Goal: Task Accomplishment & Management: Use online tool/utility

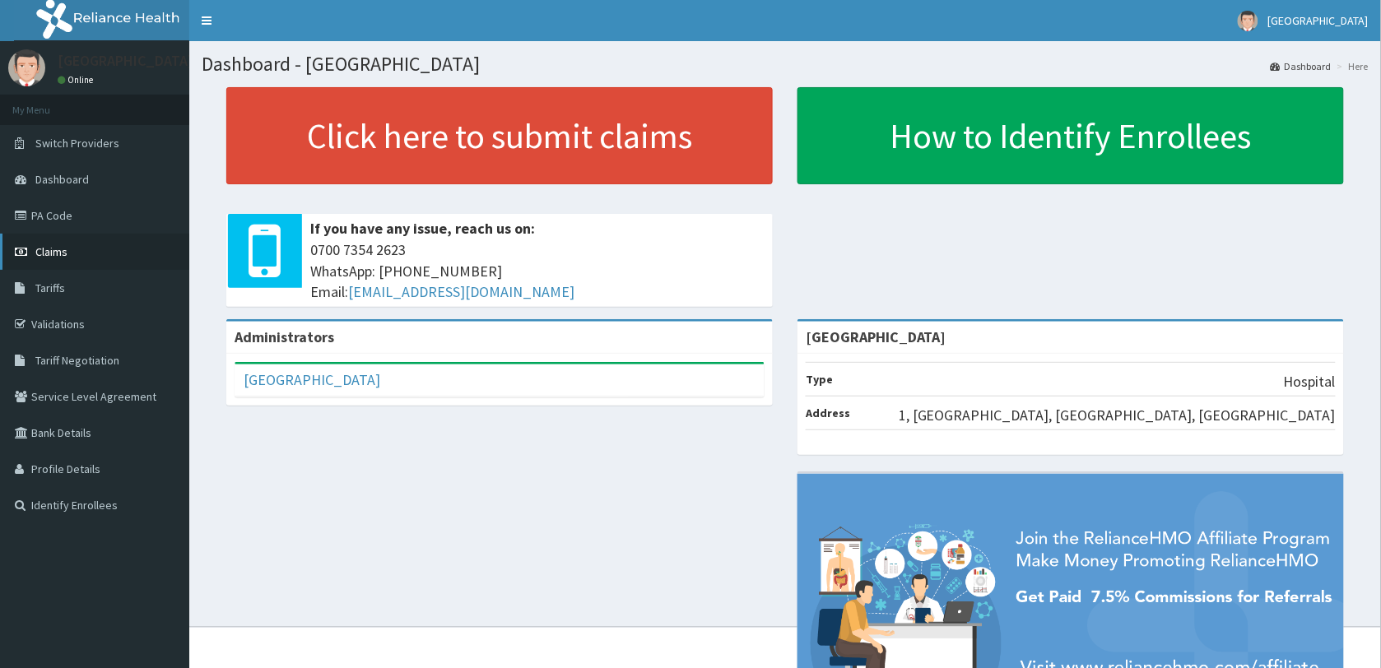
click at [46, 257] on span "Claims" at bounding box center [51, 251] width 32 height 15
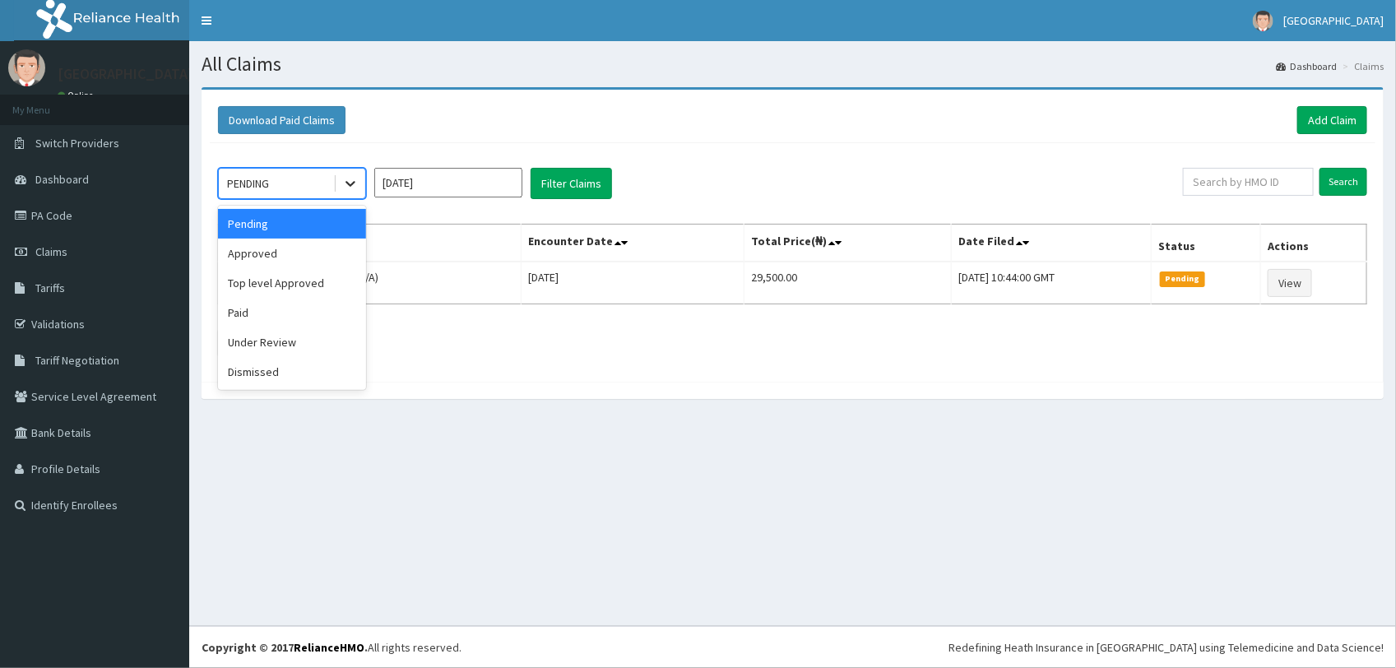
click at [342, 181] on icon at bounding box center [350, 183] width 16 height 16
click at [449, 142] on div "Download Paid Claims Add Claim" at bounding box center [793, 120] width 1166 height 45
click at [355, 183] on icon at bounding box center [350, 183] width 16 height 16
click at [269, 259] on div "Approved" at bounding box center [292, 254] width 148 height 30
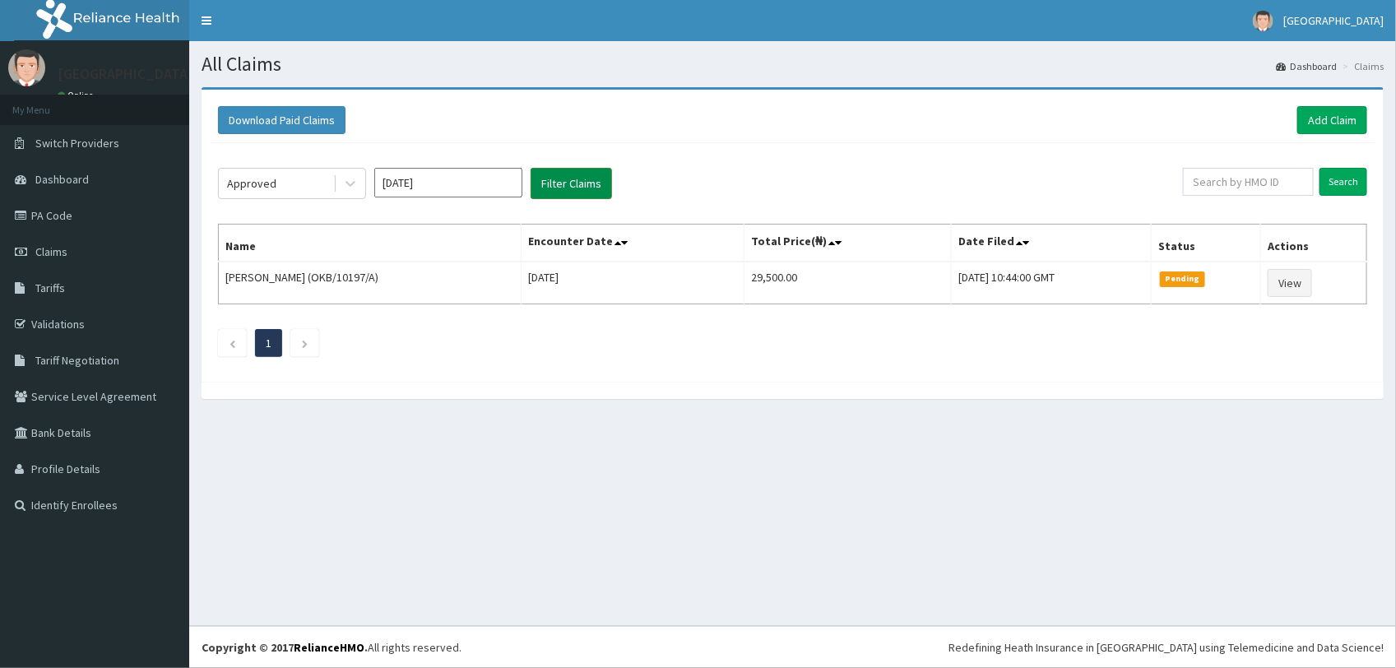
click at [554, 189] on button "Filter Claims" at bounding box center [571, 183] width 81 height 31
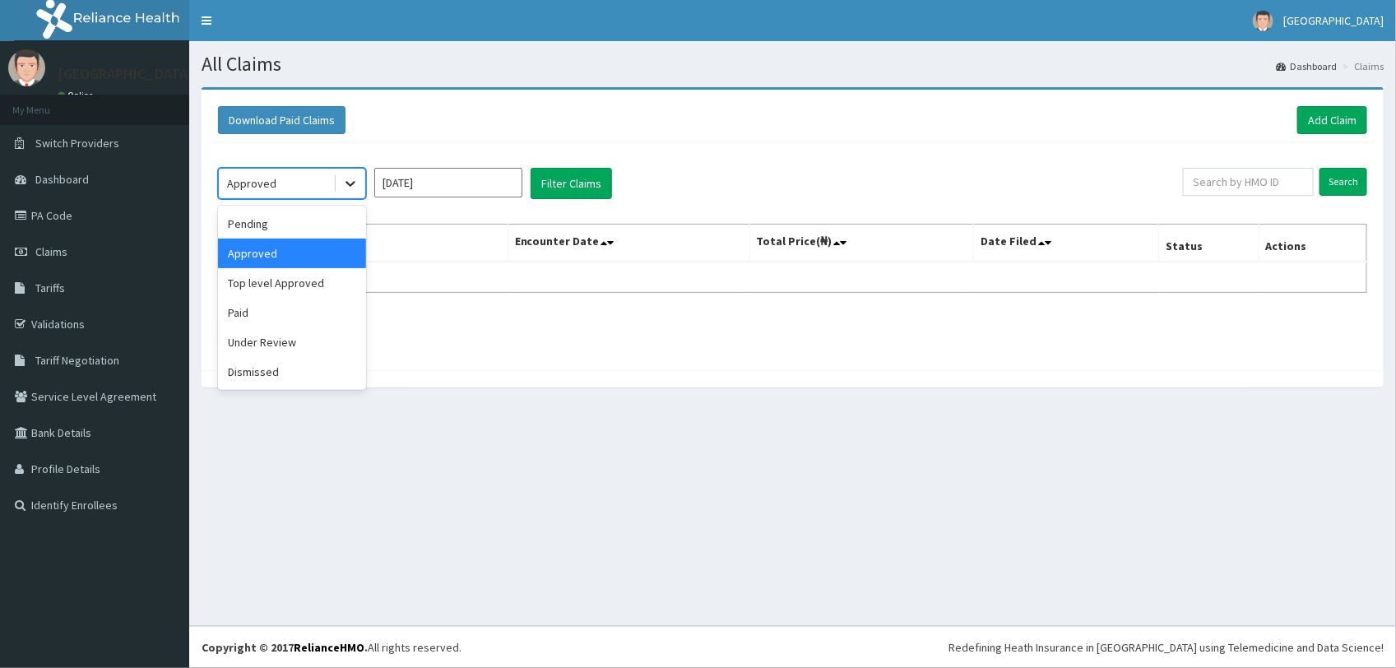
click at [352, 183] on icon at bounding box center [351, 185] width 10 height 6
click at [451, 179] on input "Oct 2025" at bounding box center [448, 183] width 148 height 30
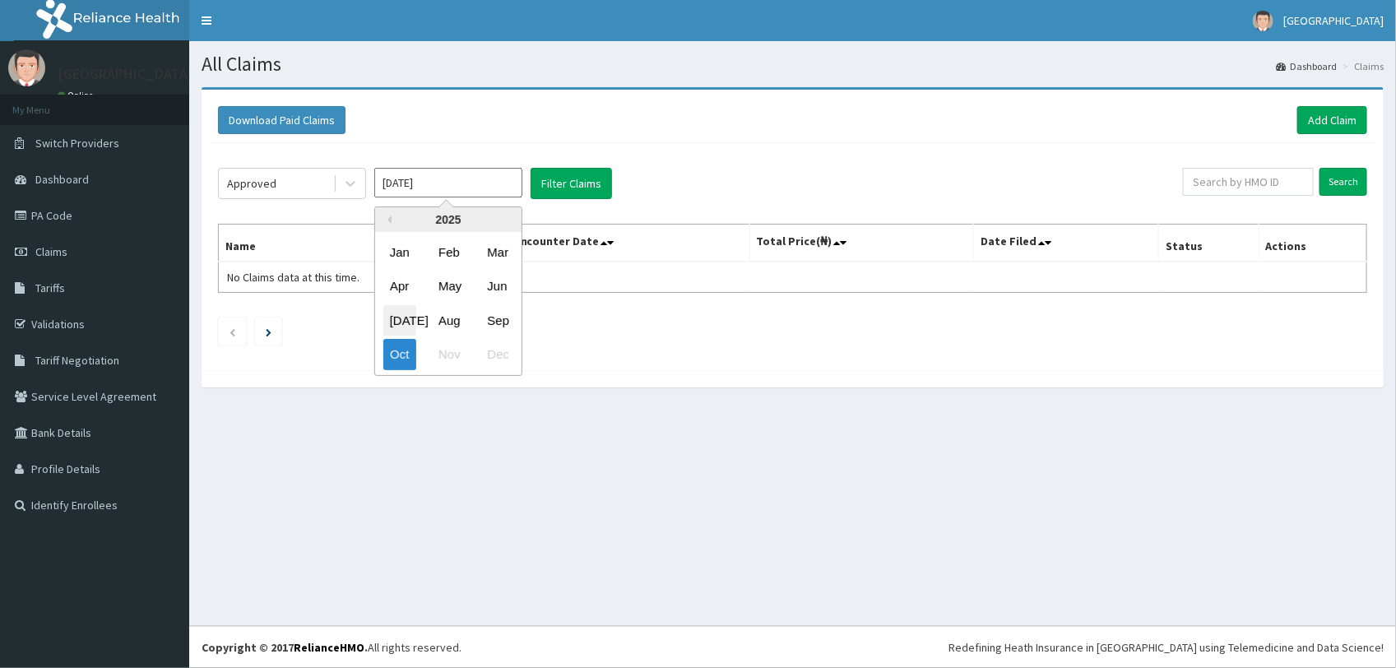
click at [408, 319] on div "Jul" at bounding box center [399, 320] width 33 height 30
type input "Jul 2025"
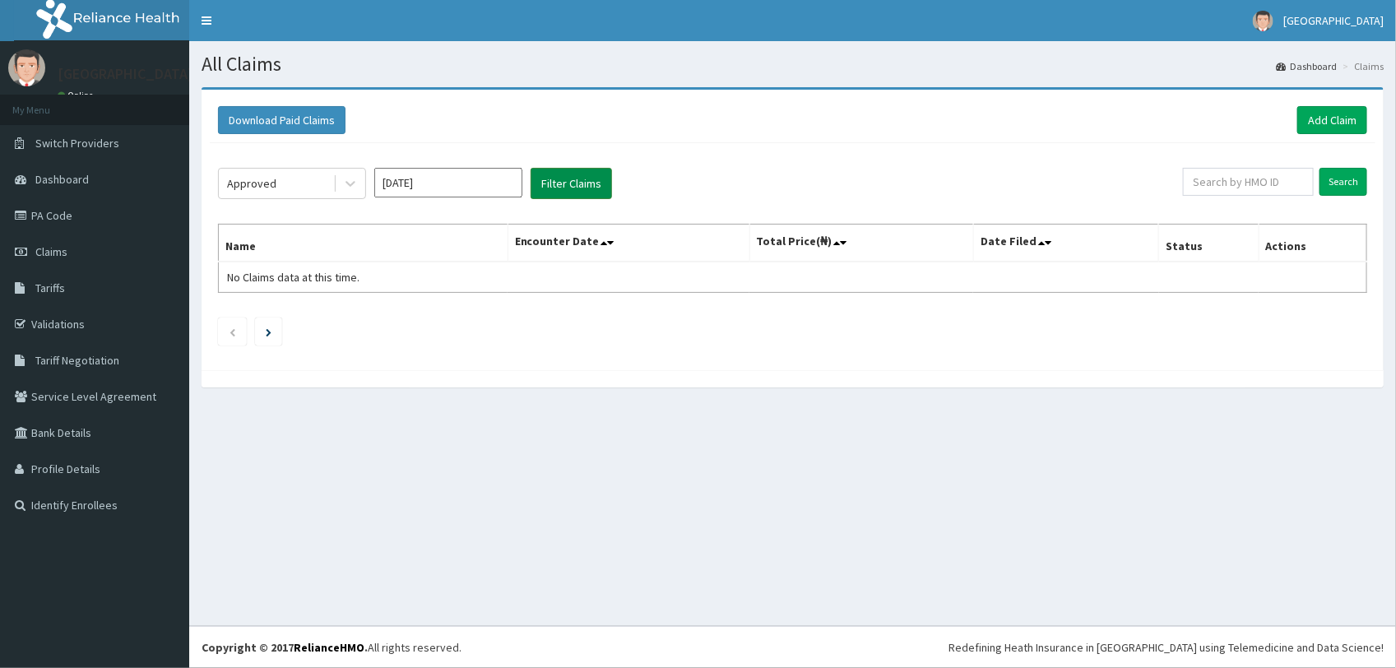
click at [554, 177] on button "Filter Claims" at bounding box center [571, 183] width 81 height 31
click at [350, 186] on icon at bounding box center [351, 185] width 10 height 6
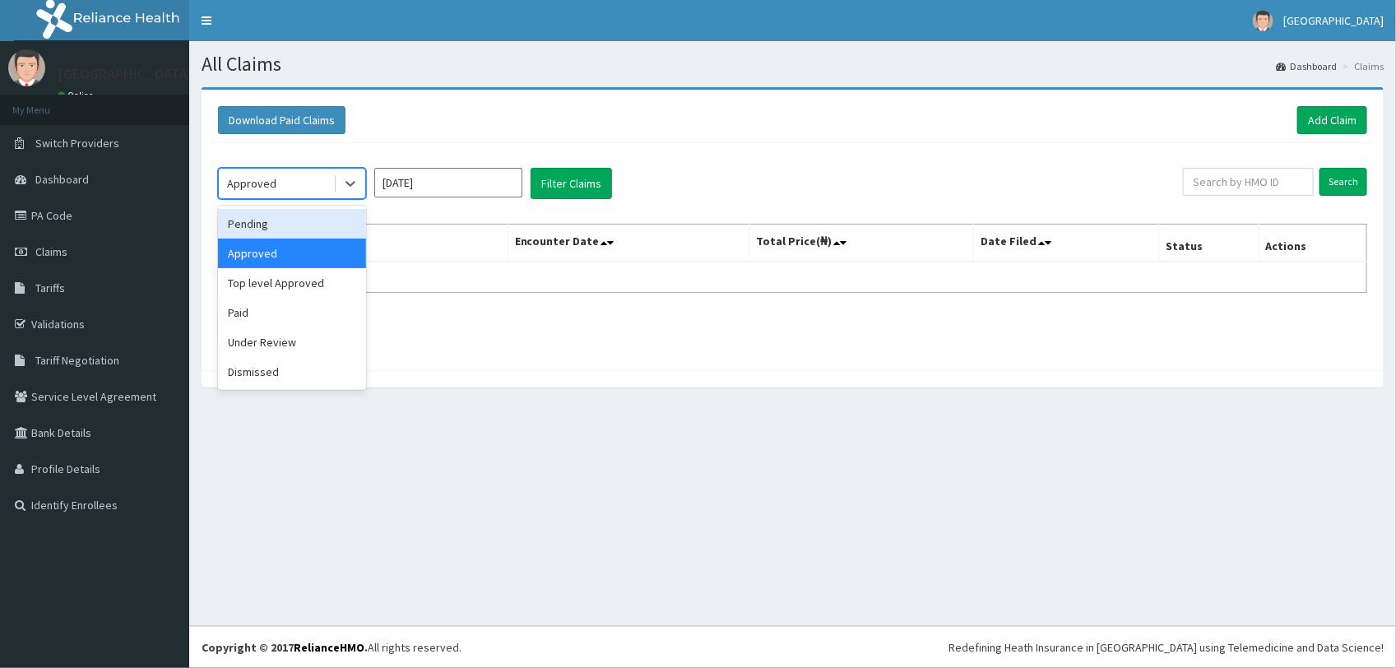
click at [284, 228] on div "Pending" at bounding box center [292, 224] width 148 height 30
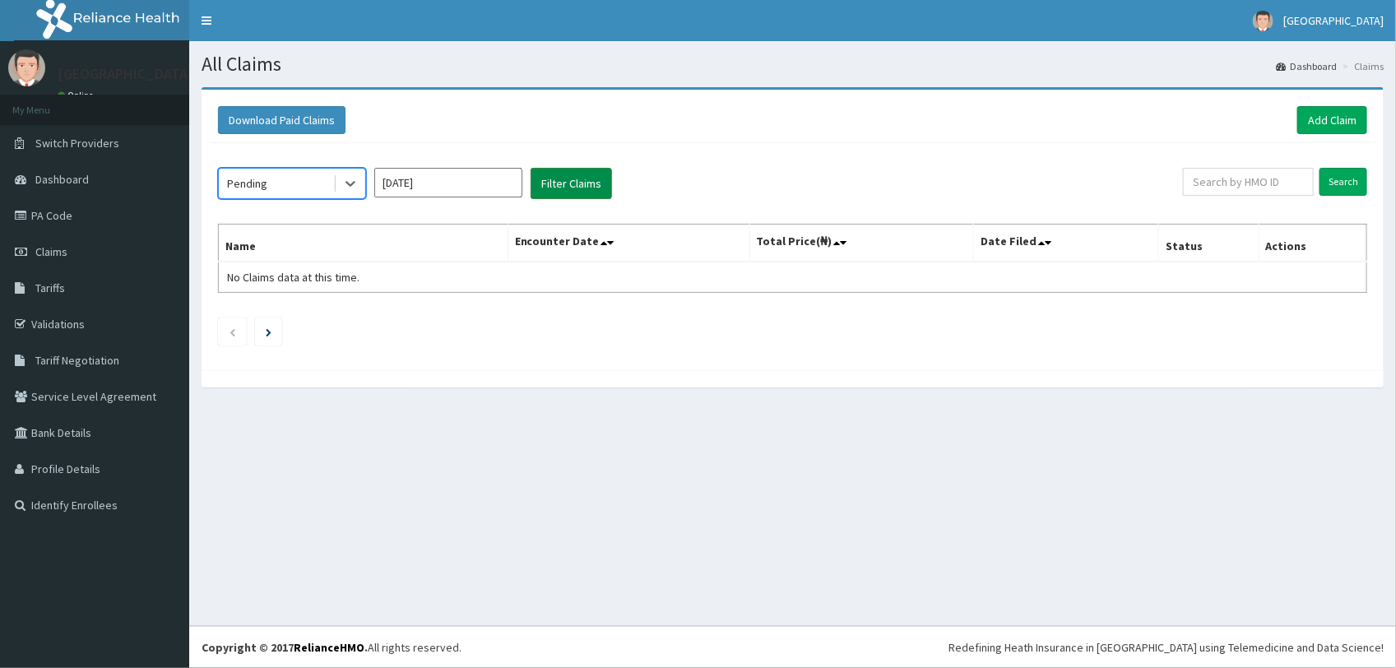
click at [554, 190] on button "Filter Claims" at bounding box center [571, 183] width 81 height 31
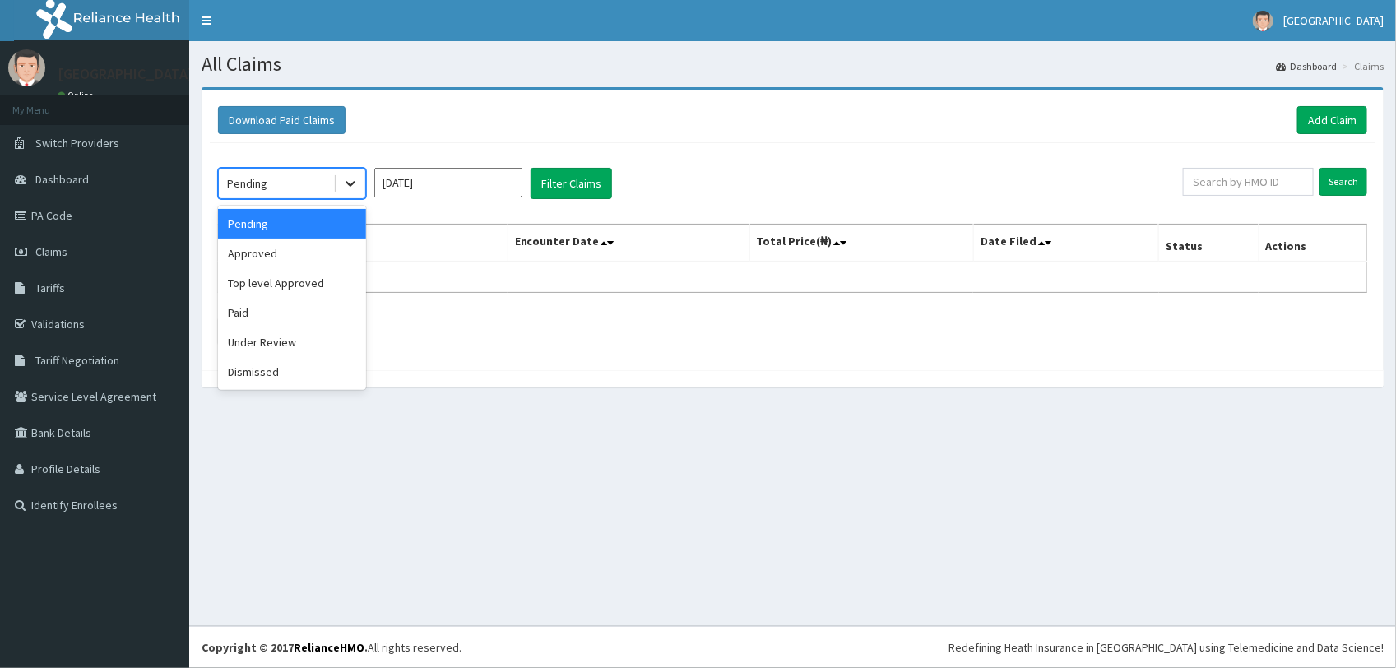
click at [352, 181] on icon at bounding box center [350, 183] width 16 height 16
click at [247, 313] on div "Paid" at bounding box center [292, 313] width 148 height 30
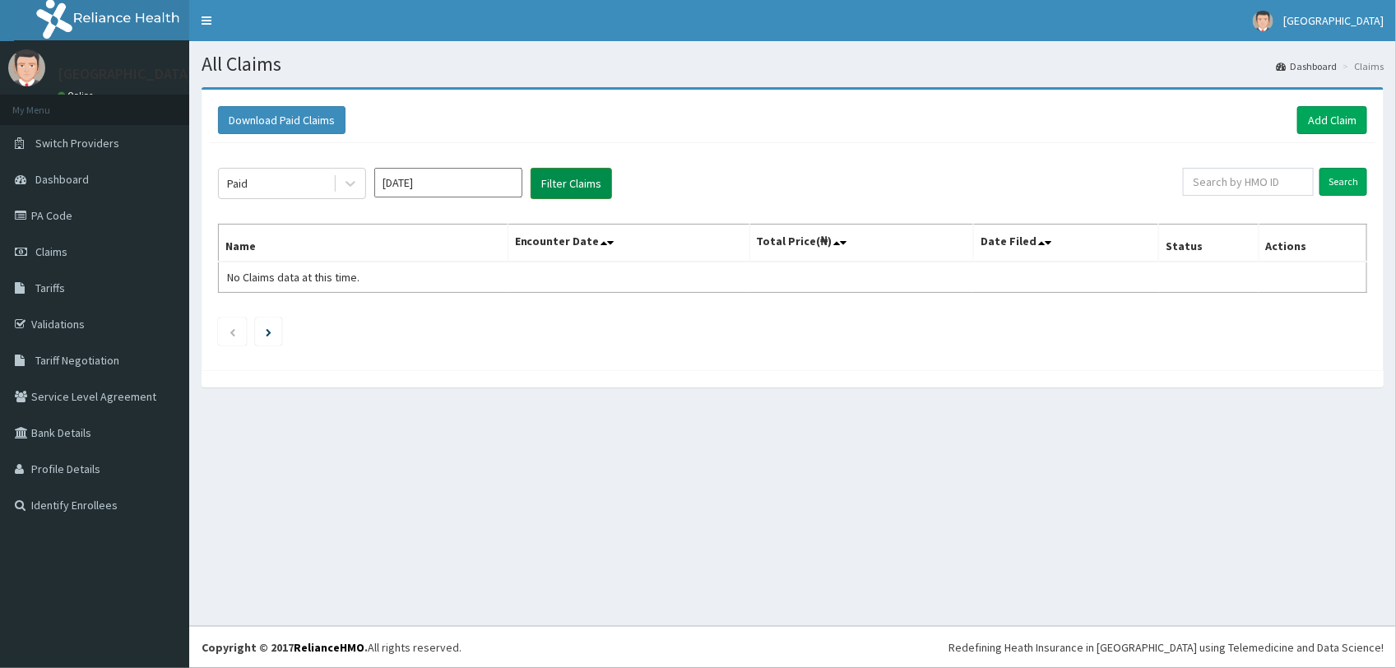
click at [548, 178] on button "Filter Claims" at bounding box center [571, 183] width 81 height 31
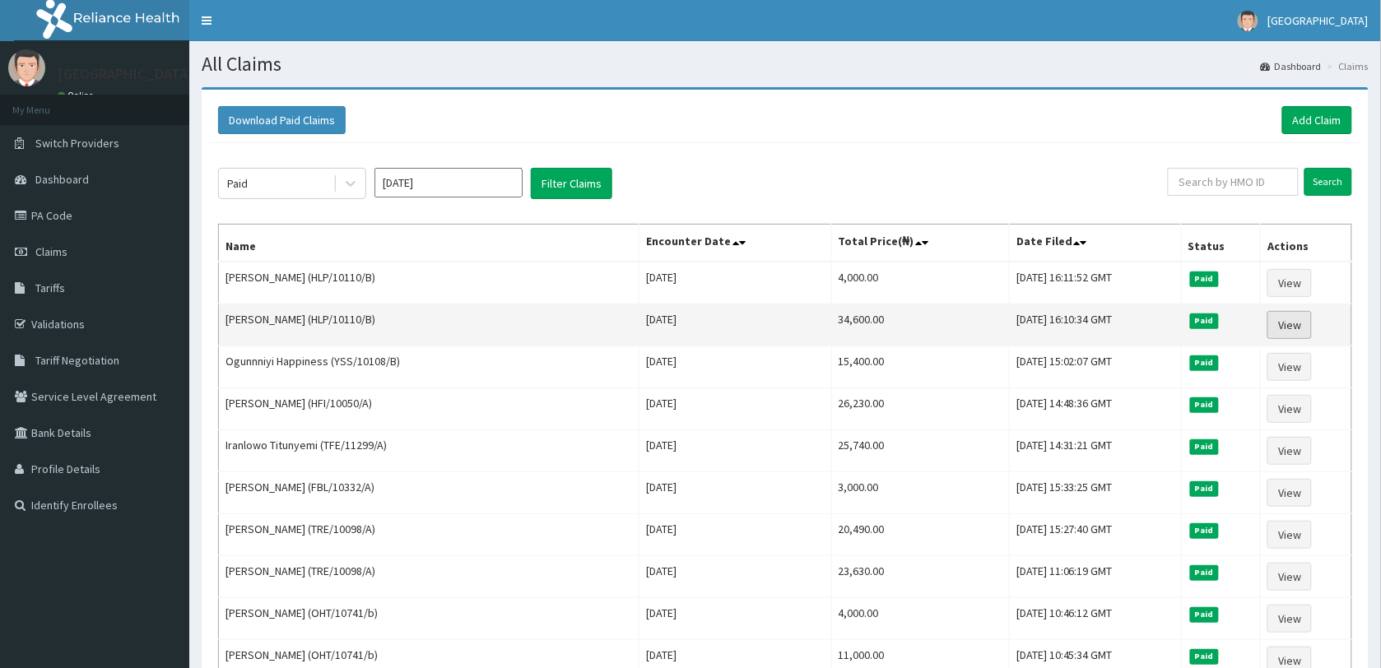
click at [1290, 325] on link "View" at bounding box center [1289, 325] width 44 height 28
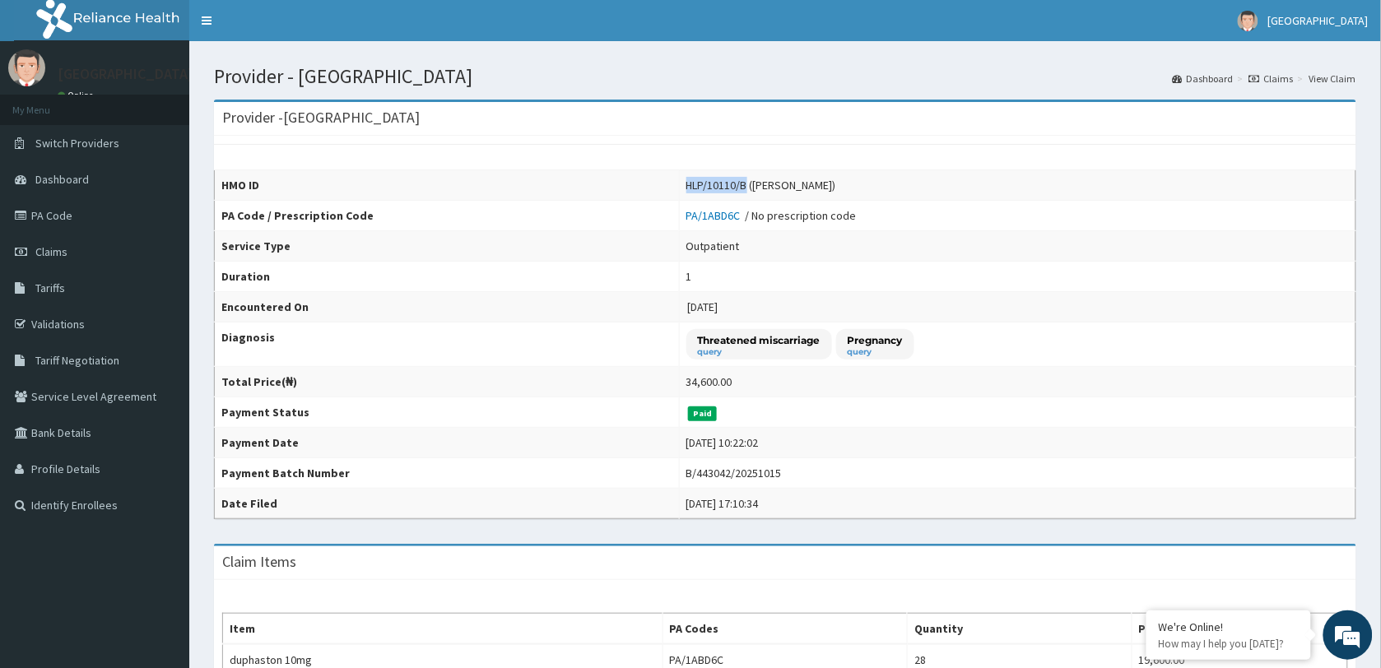
drag, startPoint x: 660, startPoint y: 187, endPoint x: 725, endPoint y: 183, distance: 65.1
click at [725, 183] on td "HLP/10110/B (Oluwatosin Chukwuma)" at bounding box center [1017, 185] width 676 height 30
copy div "HLP/10110/B"
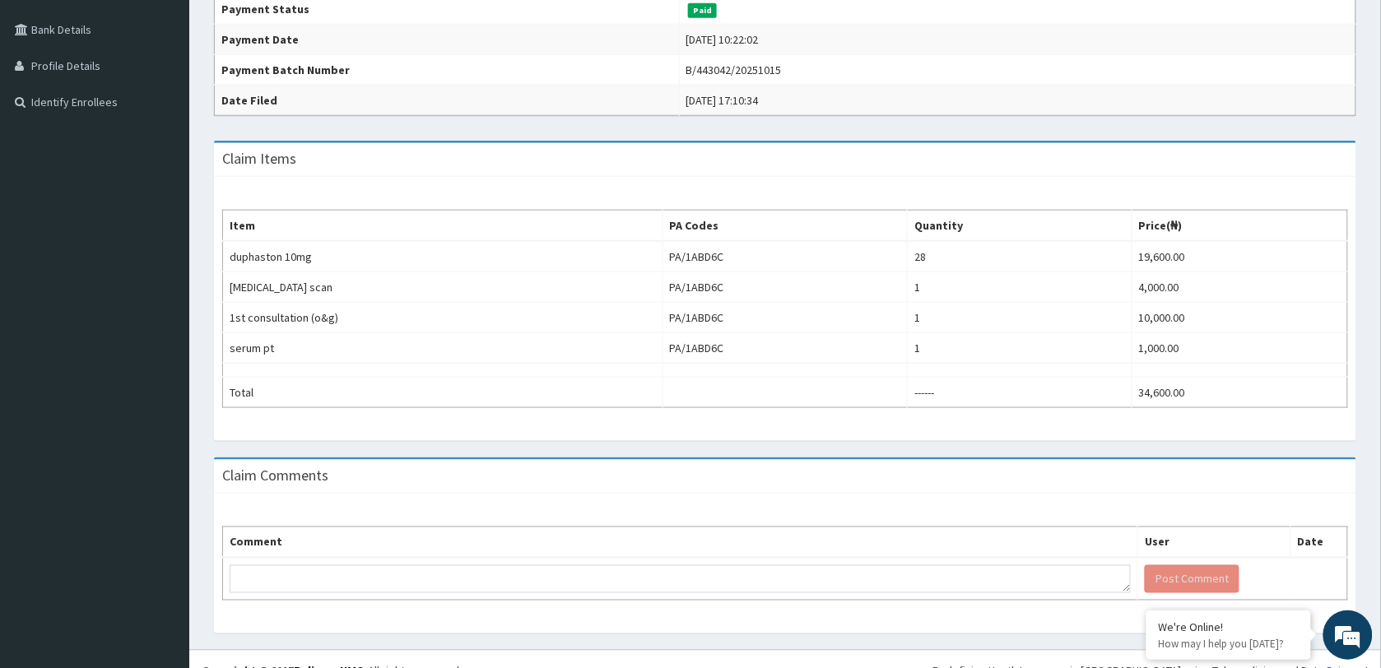
scroll to position [411, 0]
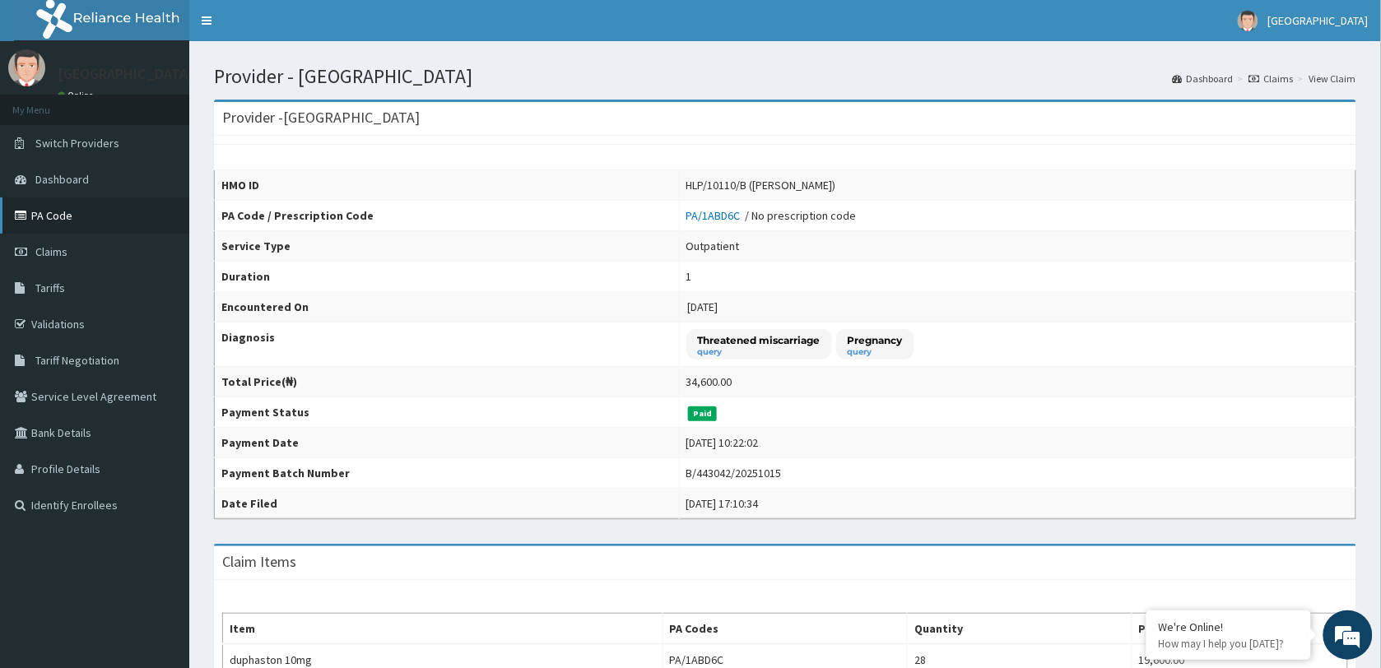
click at [50, 226] on link "PA Code" at bounding box center [94, 215] width 189 height 36
click at [43, 284] on span "Tariffs" at bounding box center [50, 288] width 30 height 15
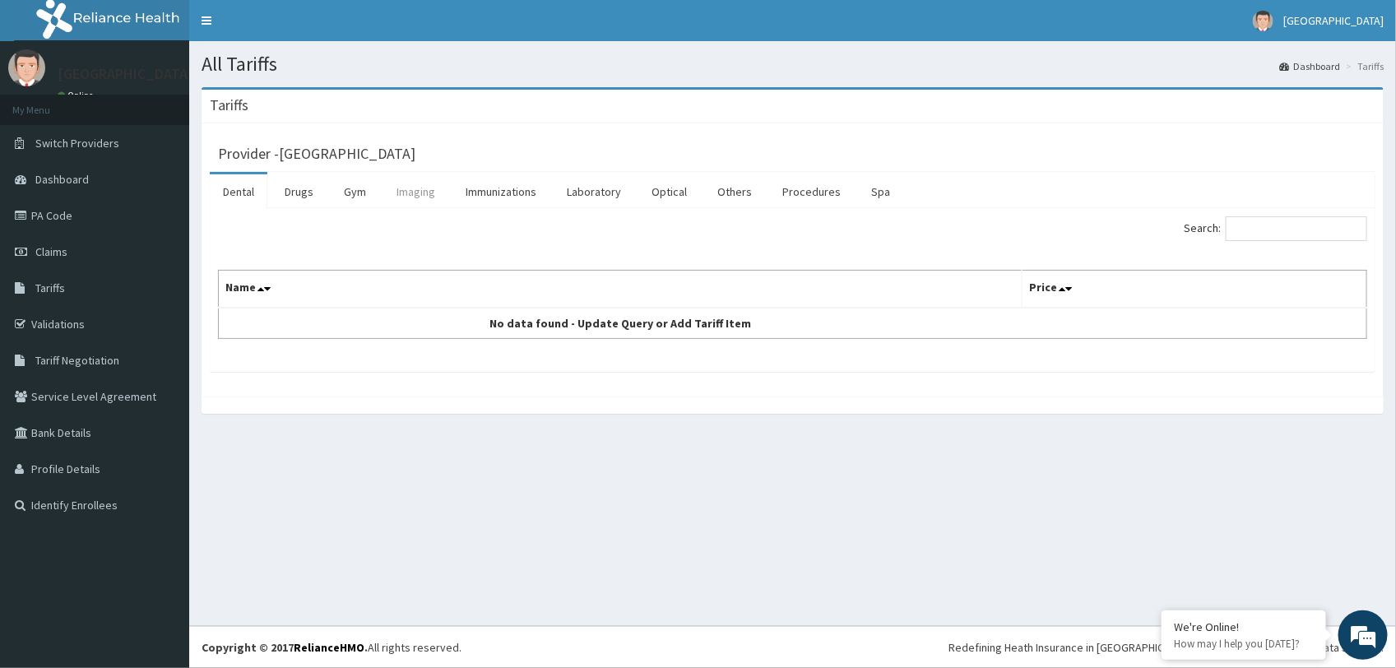
click at [430, 190] on link "Imaging" at bounding box center [415, 191] width 65 height 35
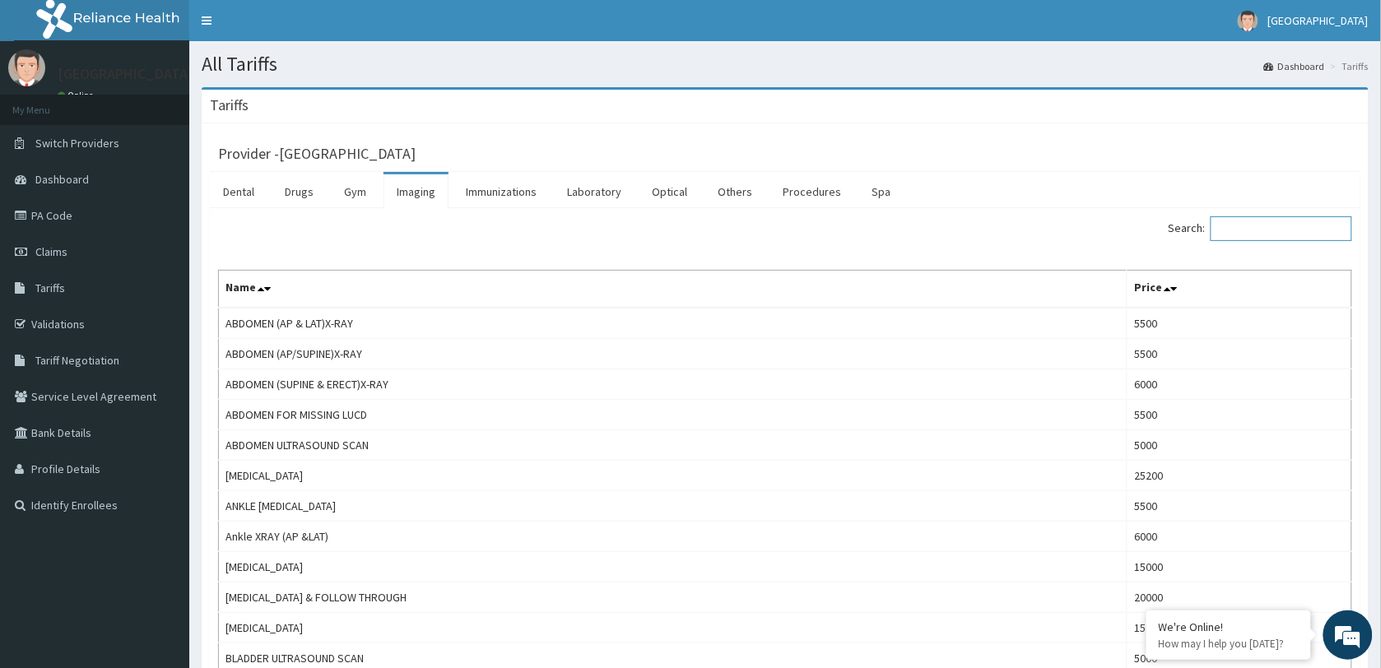
click at [1261, 231] on input "Search:" at bounding box center [1281, 228] width 142 height 25
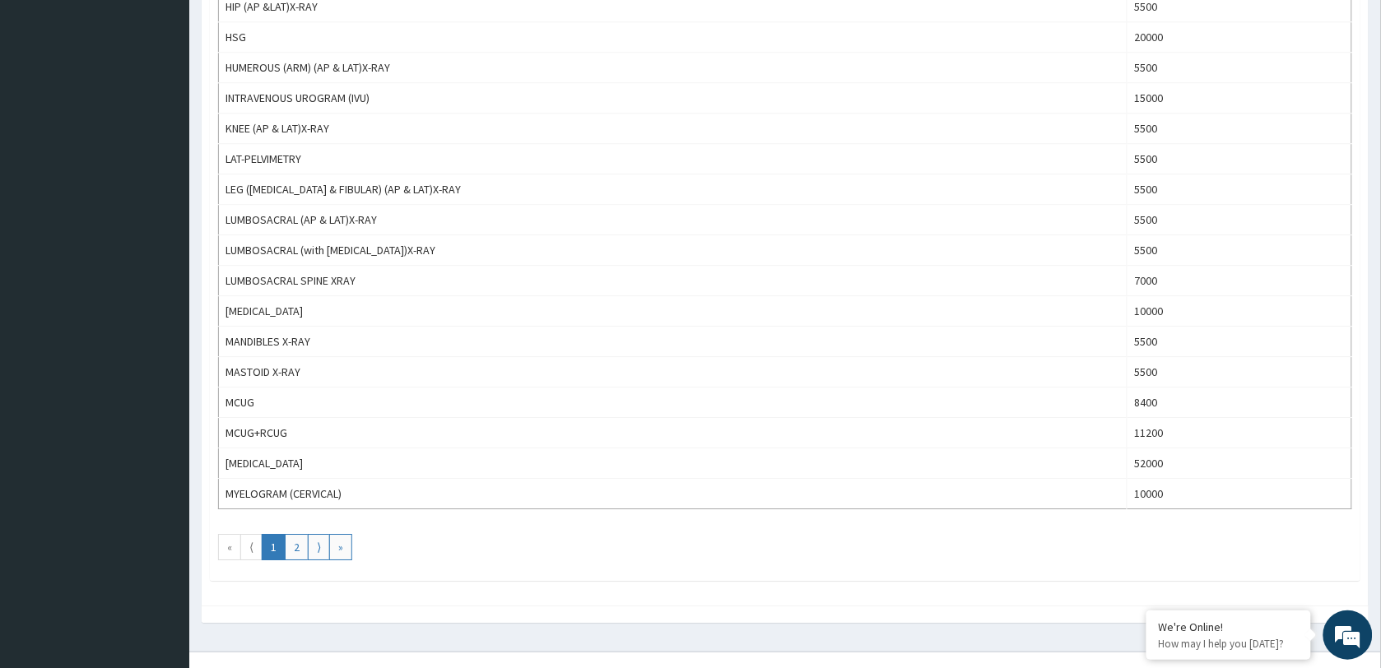
scroll to position [1337, 0]
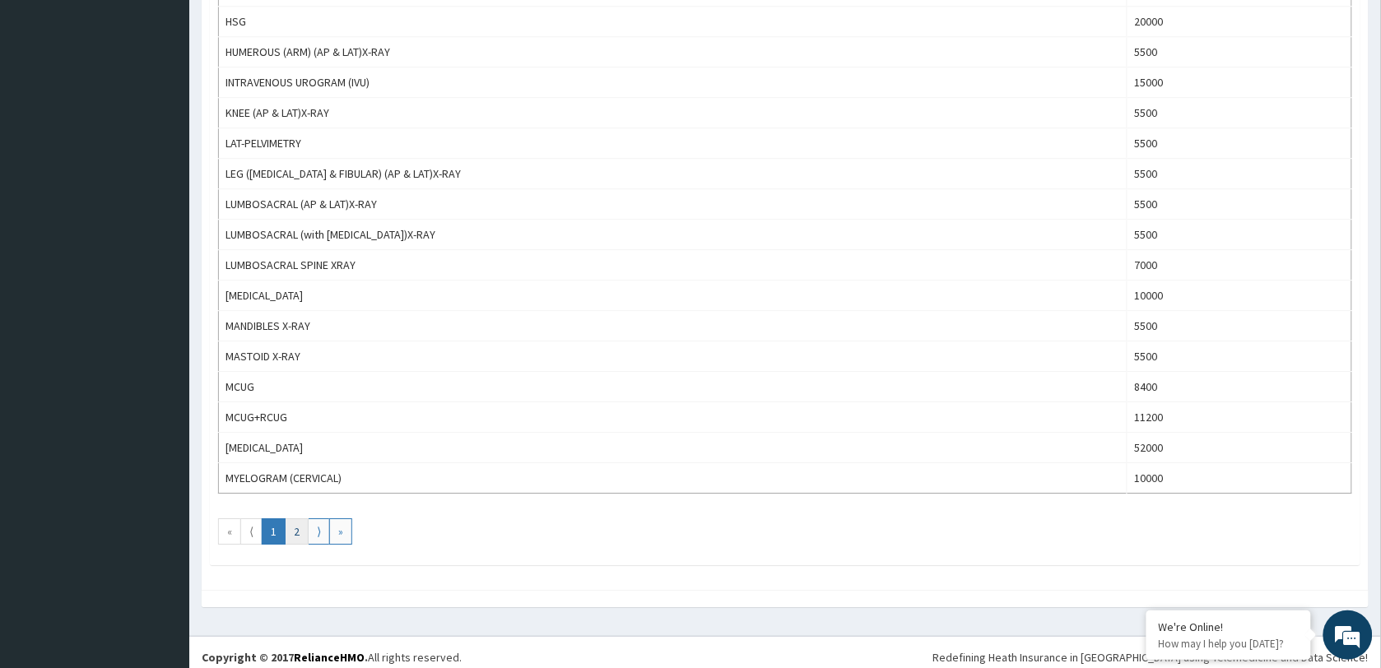
click at [292, 545] on link "2" at bounding box center [297, 531] width 24 height 26
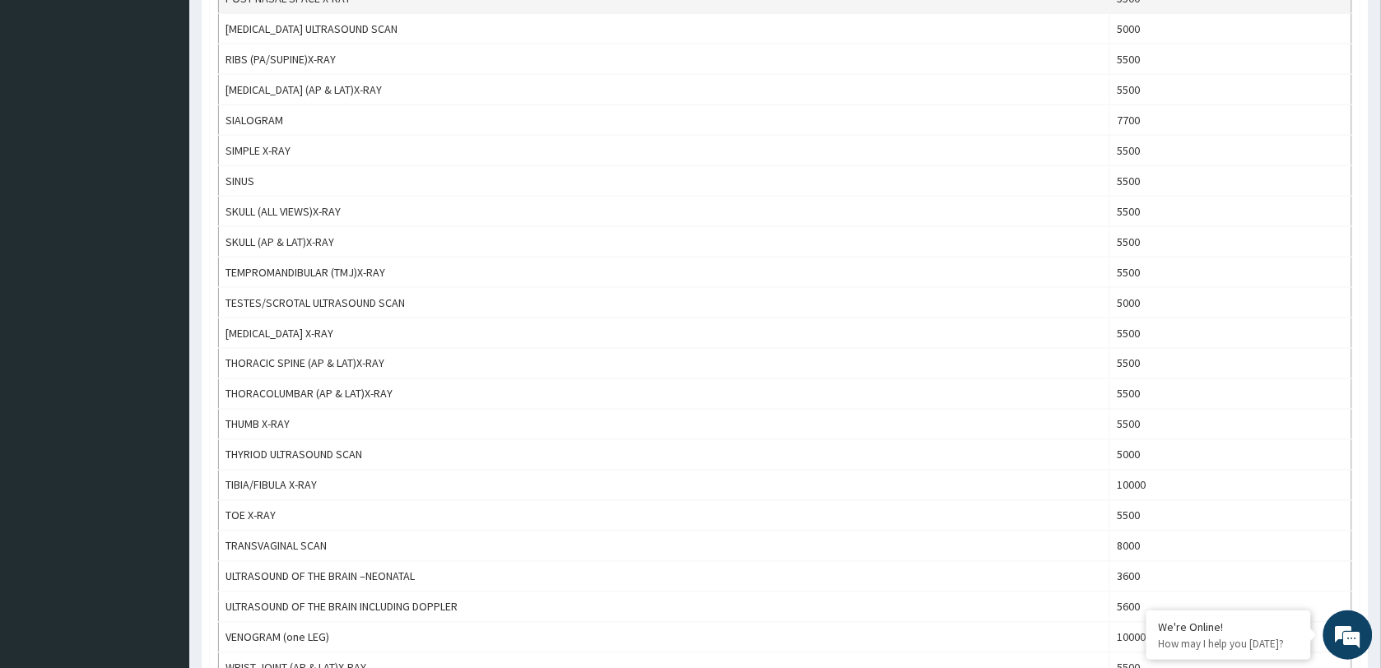
scroll to position [617, 0]
